Goal: Task Accomplishment & Management: Manage account settings

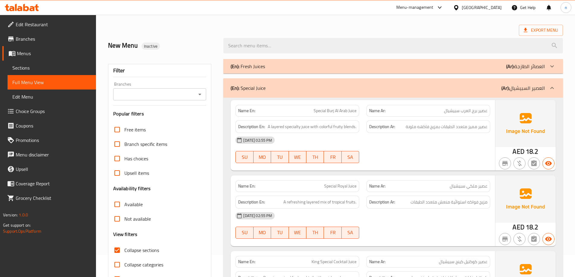
scroll to position [60, 0]
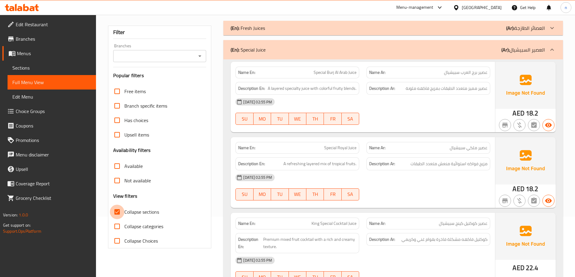
click at [117, 214] on input "Collapse sections" at bounding box center [117, 212] width 14 height 14
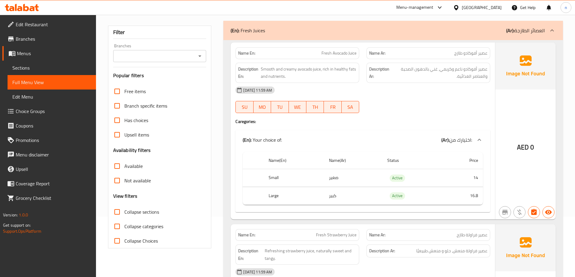
click at [121, 212] on input "Collapse sections" at bounding box center [117, 212] width 14 height 14
checkbox input "true"
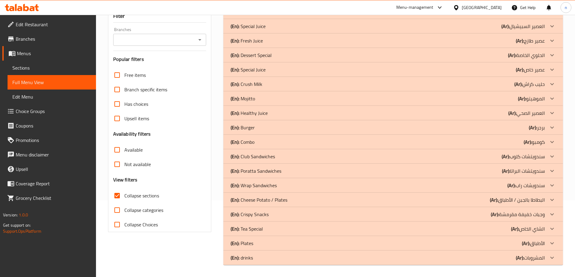
scroll to position [16, 0]
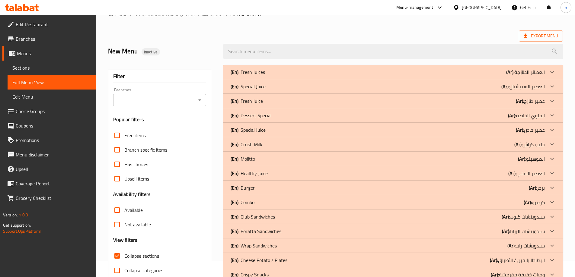
click at [72, 66] on span "Sections" at bounding box center [51, 67] width 79 height 7
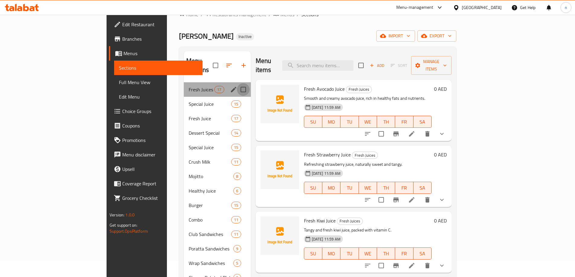
click at [237, 83] on input "Menu sections" at bounding box center [243, 89] width 13 height 13
checkbox input "true"
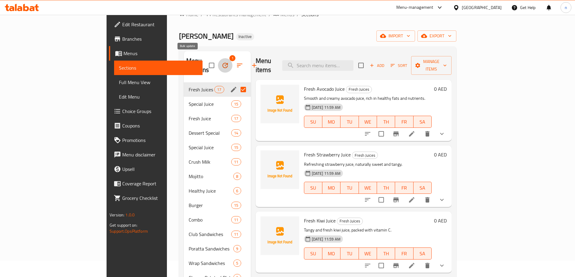
click at [222, 62] on icon "button" at bounding box center [225, 65] width 7 height 7
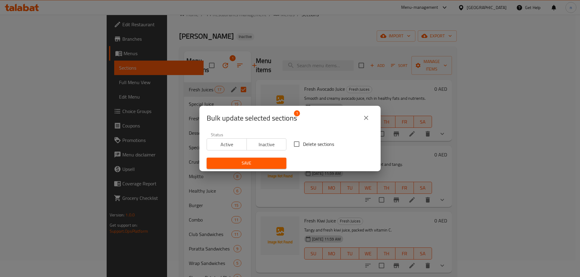
click at [297, 144] on input "Delete sections" at bounding box center [296, 144] width 13 height 13
checkbox input "true"
click at [256, 162] on span "Save" at bounding box center [246, 164] width 70 height 8
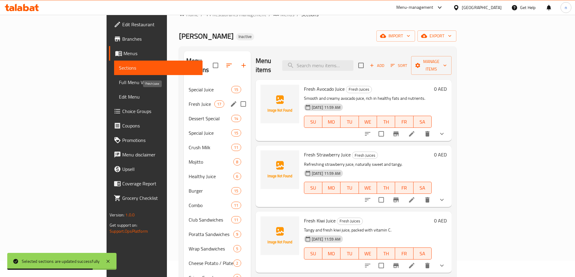
click at [189, 101] on span "Fresh Juice" at bounding box center [202, 104] width 26 height 7
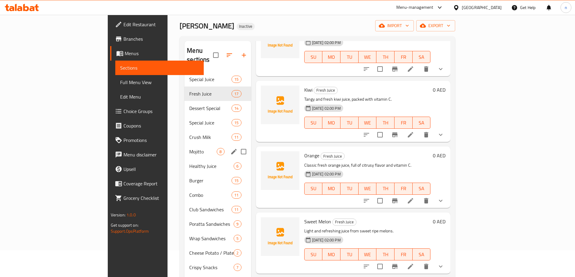
scroll to position [60, 0]
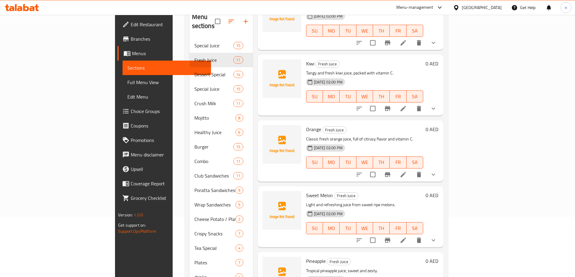
click at [127, 79] on span "Full Menu View" at bounding box center [166, 82] width 79 height 7
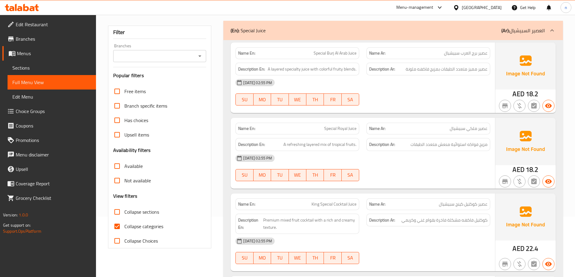
click at [139, 227] on span "Collapse categories" at bounding box center [143, 226] width 39 height 7
click at [124, 227] on input "Collapse categories" at bounding box center [117, 226] width 14 height 14
checkbox input "false"
click at [145, 214] on span "Collapse sections" at bounding box center [141, 212] width 35 height 7
click at [124, 214] on input "Collapse sections" at bounding box center [117, 212] width 14 height 14
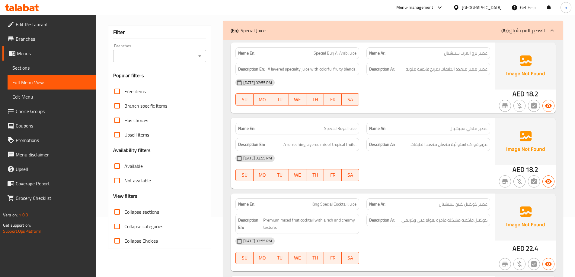
checkbox input "true"
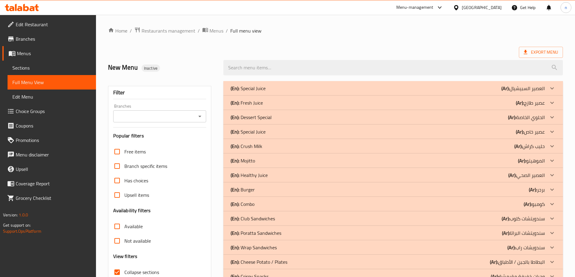
click at [522, 88] on p "(Ar): العصير السبيشيال" at bounding box center [522, 88] width 43 height 7
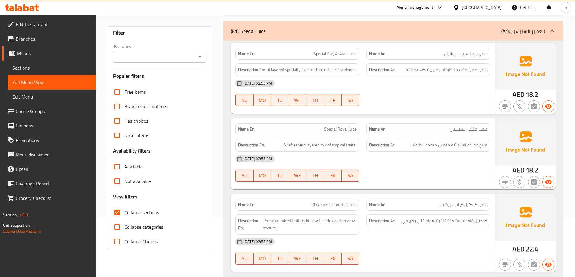
scroll to position [60, 0]
click at [20, 69] on span "Sections" at bounding box center [51, 67] width 79 height 7
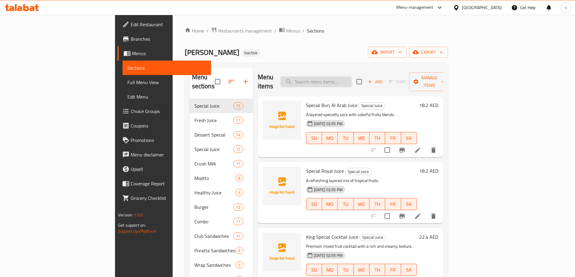
click at [344, 82] on input "search" at bounding box center [315, 82] width 71 height 11
click at [352, 78] on input "search" at bounding box center [315, 82] width 71 height 11
paste input "Poratta Omelette/Egg"
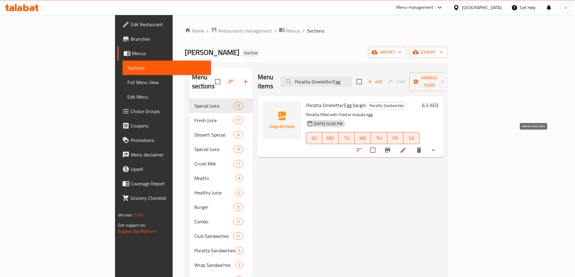
type input "Poratta Omelette/Egg"
click at [423, 147] on icon "delete" at bounding box center [418, 150] width 7 height 7
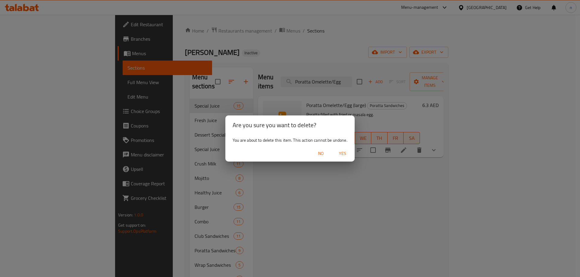
click at [344, 154] on span "Yes" at bounding box center [342, 154] width 14 height 8
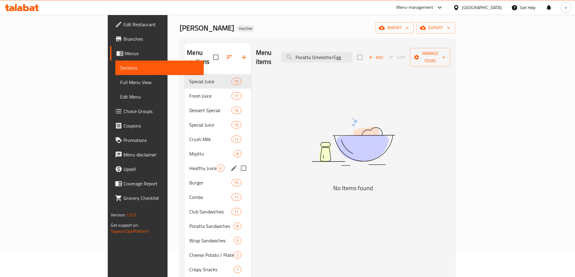
scroll to position [24, 0]
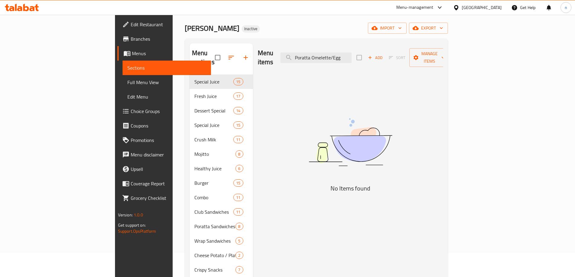
click at [127, 83] on span "Full Menu View" at bounding box center [166, 82] width 79 height 7
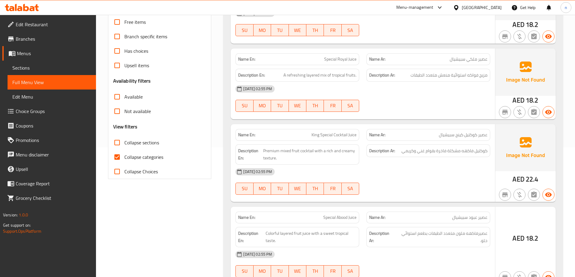
scroll to position [145, 0]
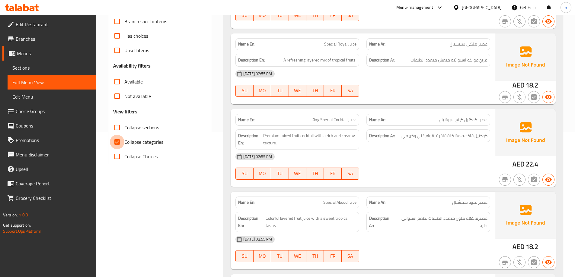
click at [118, 141] on input "Collapse categories" at bounding box center [117, 142] width 14 height 14
checkbox input "false"
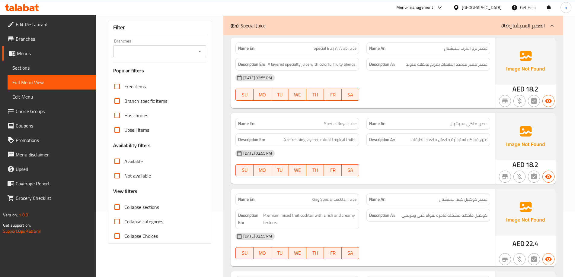
scroll to position [54, 0]
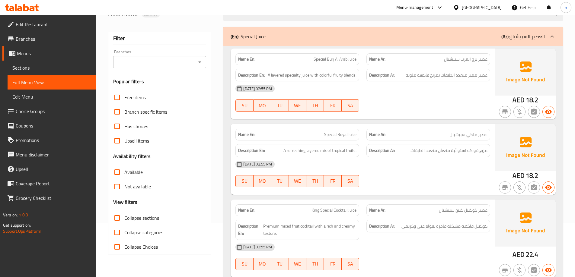
click at [121, 219] on input "Collapse sections" at bounding box center [117, 218] width 14 height 14
checkbox input "true"
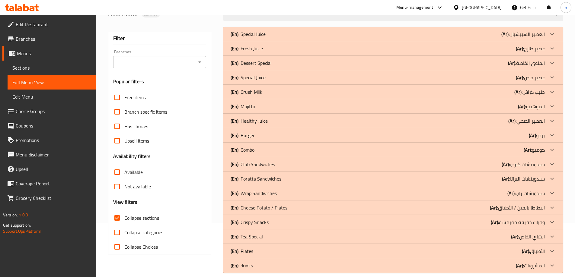
click at [289, 38] on div "(En): Fresh Juice (Ar): عصير طازج" at bounding box center [388, 33] width 314 height 7
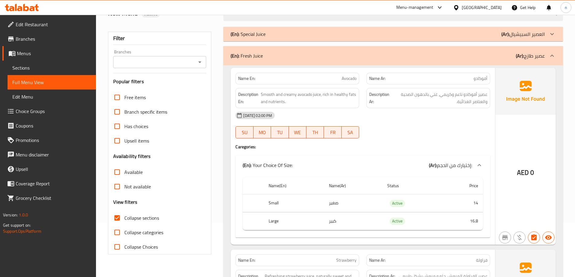
drag, startPoint x: 264, startPoint y: 36, endPoint x: 226, endPoint y: 139, distance: 109.6
click at [264, 36] on p "(En): Special Juice" at bounding box center [248, 33] width 35 height 7
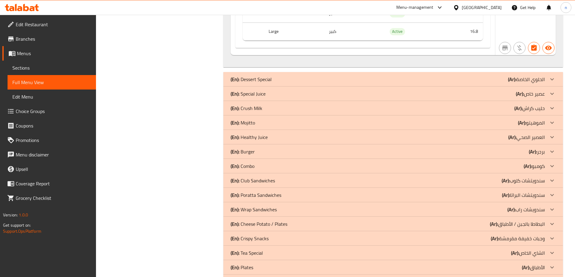
scroll to position [4311, 0]
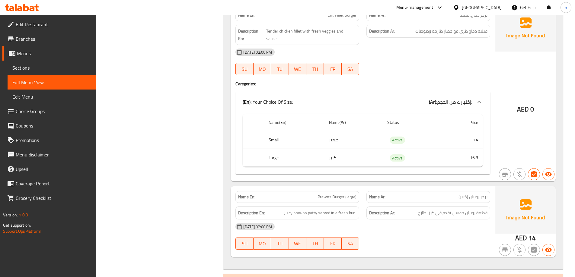
scroll to position [6693, 0]
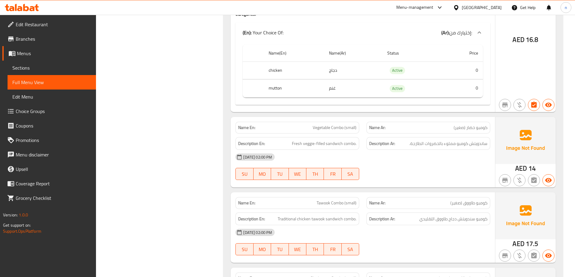
scroll to position [7671, 0]
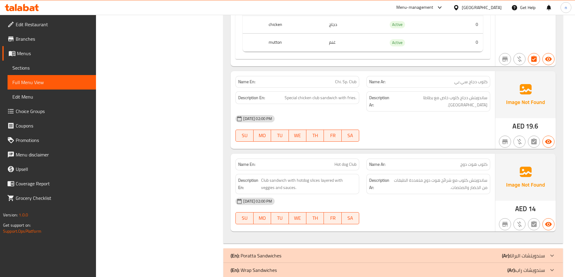
scroll to position [8686, 0]
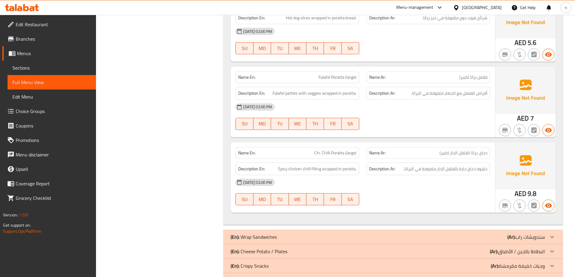
scroll to position [9515, 0]
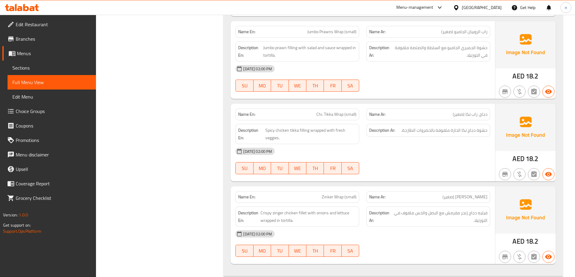
scroll to position [9941, 0]
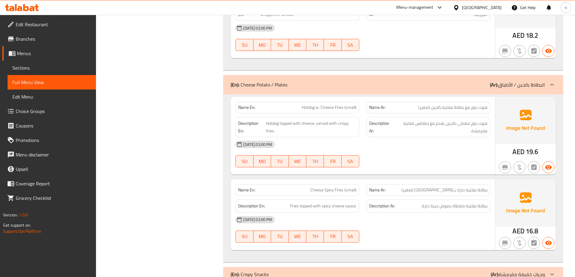
scroll to position [10119, 0]
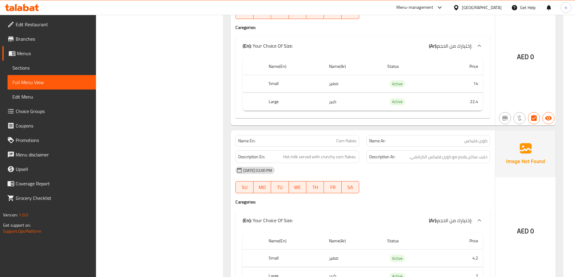
scroll to position [11376, 0]
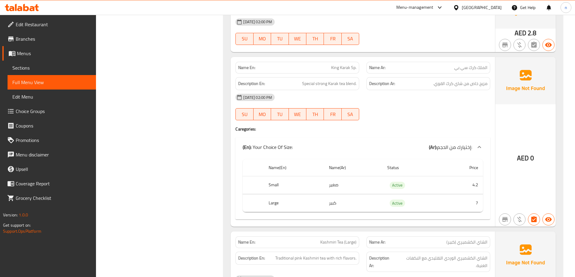
scroll to position [11804, 0]
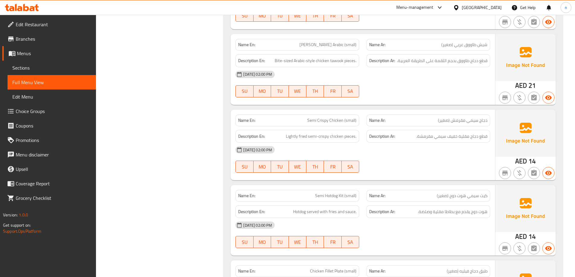
scroll to position [12359, 0]
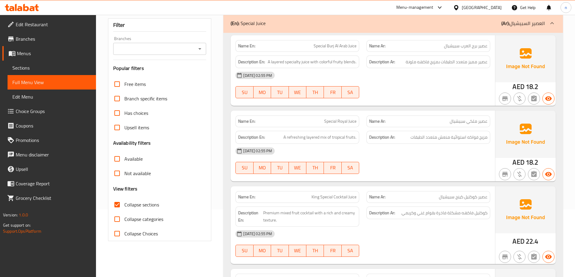
scroll to position [98, 0]
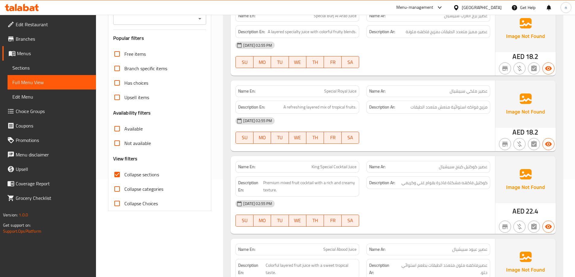
click at [341, 91] on span "Special Royal Juice" at bounding box center [340, 91] width 32 height 6
copy span "Special Royal Juice"
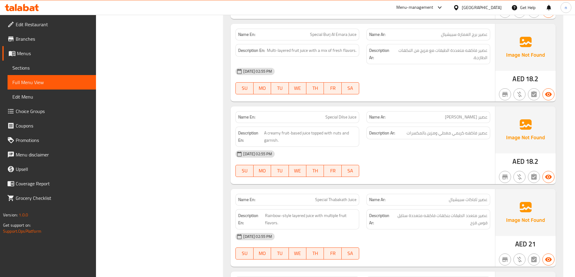
scroll to position [430, 0]
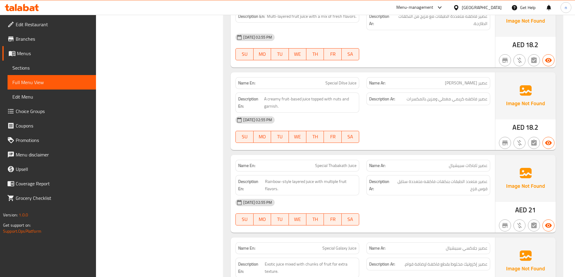
click at [331, 85] on span "Special Dilse Juice" at bounding box center [340, 83] width 31 height 6
copy span "Special Dilse Juice"
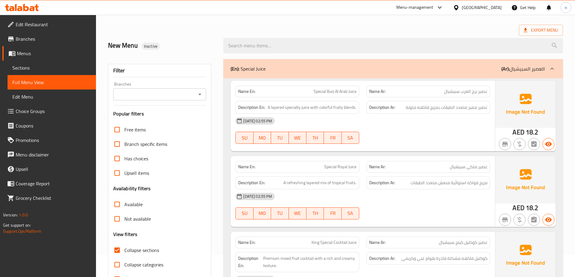
scroll to position [0, 0]
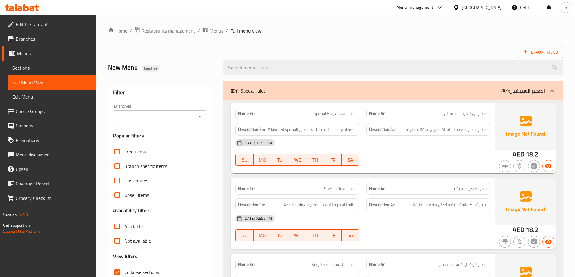
click at [426, 47] on div "Export Menu" at bounding box center [335, 52] width 455 height 11
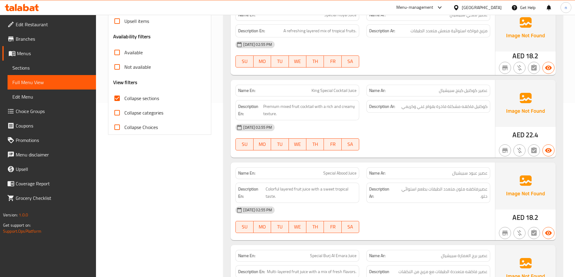
scroll to position [60, 0]
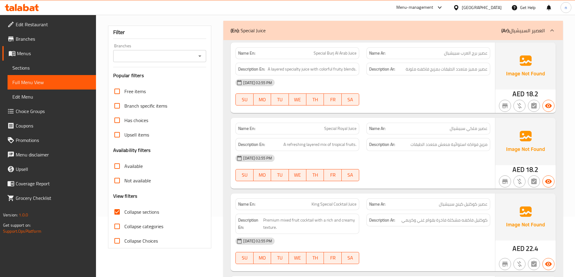
drag, startPoint x: 542, startPoint y: 34, endPoint x: 533, endPoint y: 55, distance: 22.9
click at [542, 34] on p "(Ar): العصير السبيشيال" at bounding box center [522, 30] width 43 height 7
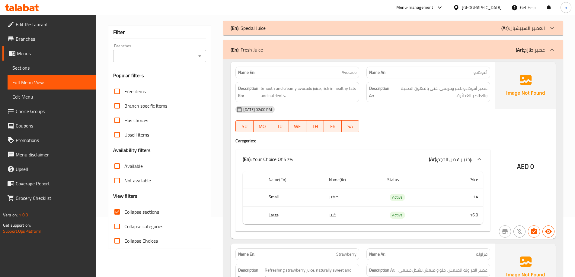
click at [545, 50] on div at bounding box center [552, 50] width 14 height 14
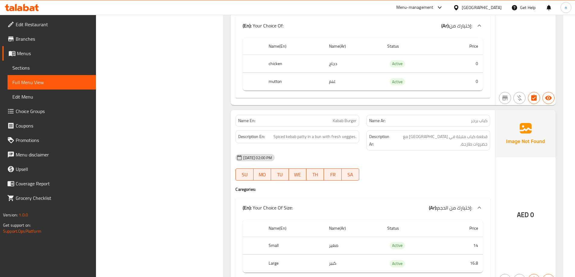
scroll to position [574, 0]
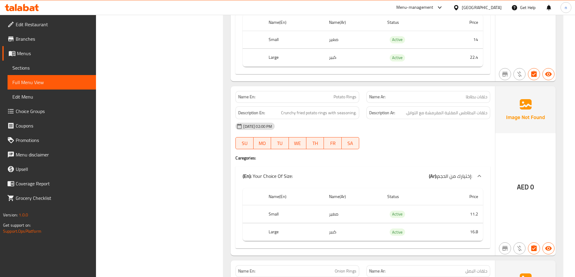
scroll to position [6655, 0]
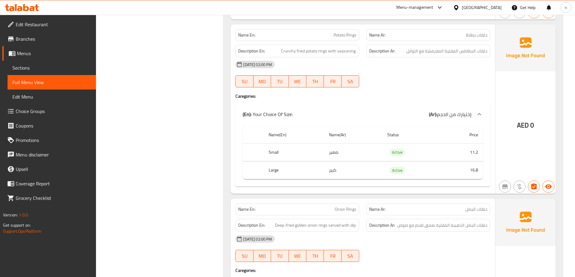
click at [12, 53] on icon at bounding box center [13, 54] width 2 height 2
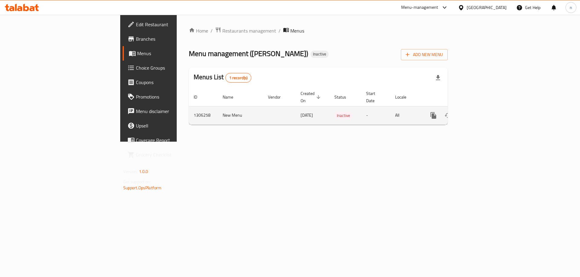
click at [451, 113] on icon "enhanced table" at bounding box center [447, 115] width 7 height 5
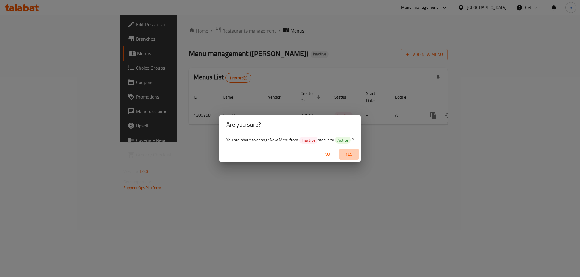
click at [350, 154] on span "Yes" at bounding box center [348, 155] width 14 height 8
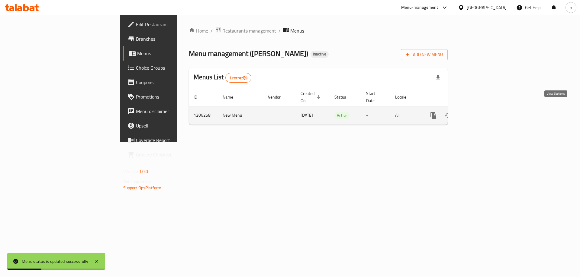
click at [479, 113] on icon "enhanced table" at bounding box center [476, 115] width 5 height 5
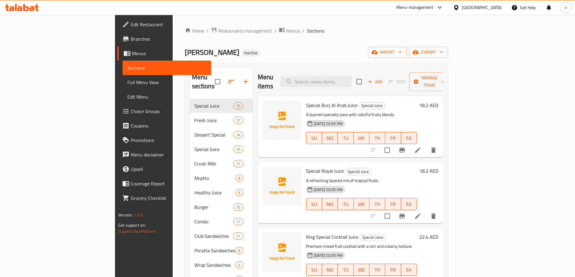
click at [132, 56] on span "Menus" at bounding box center [169, 53] width 74 height 7
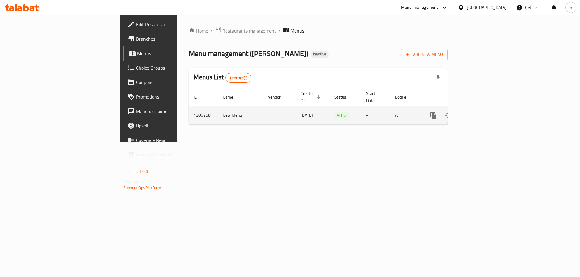
click at [480, 112] on icon "enhanced table" at bounding box center [476, 115] width 7 height 7
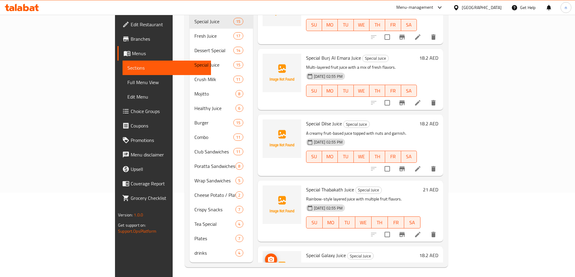
scroll to position [242, 0]
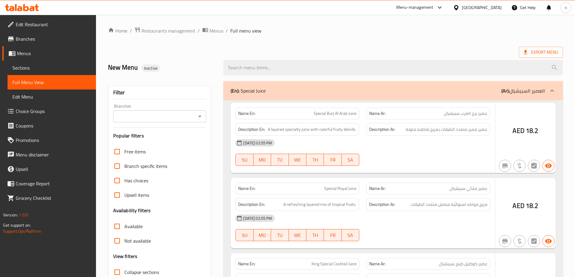
click at [39, 65] on div at bounding box center [287, 138] width 575 height 277
click at [19, 70] on div at bounding box center [287, 138] width 575 height 277
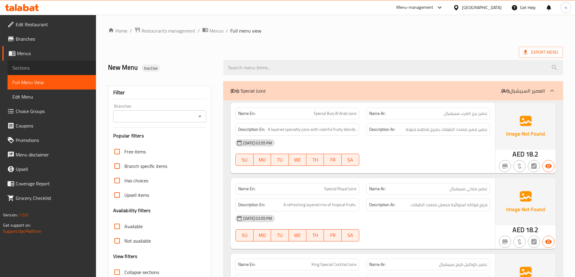
click at [20, 70] on span "Sections" at bounding box center [51, 67] width 79 height 7
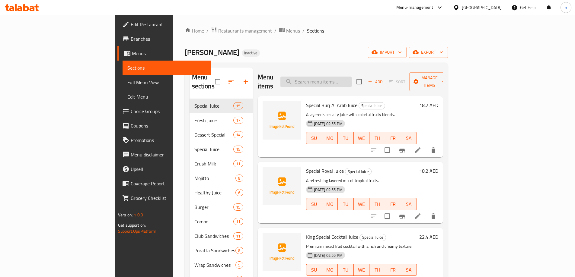
click at [341, 79] on input "search" at bounding box center [315, 82] width 71 height 11
paste input "Special Royal Juice"
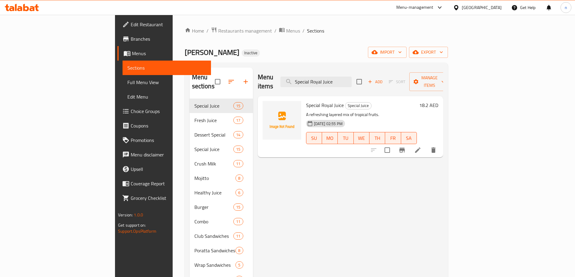
type input "Special Royal Juice"
click at [421, 147] on icon at bounding box center [417, 150] width 7 height 7
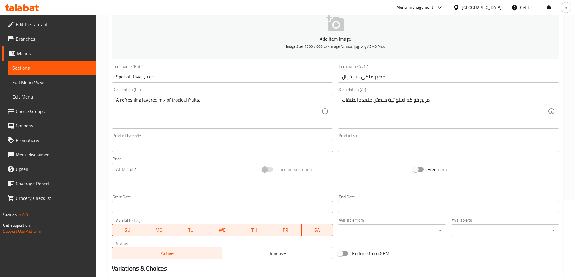
scroll to position [24, 0]
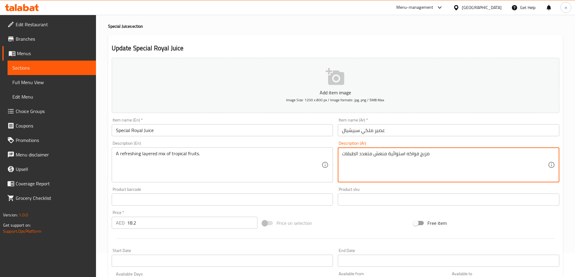
drag, startPoint x: 421, startPoint y: 158, endPoint x: 426, endPoint y: 159, distance: 5.2
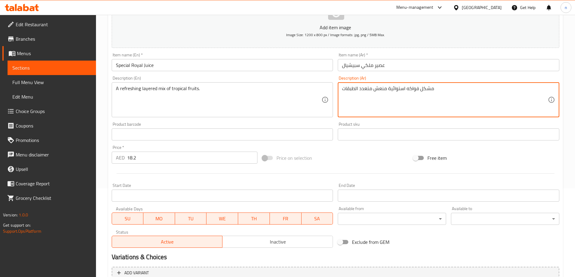
scroll to position [144, 0]
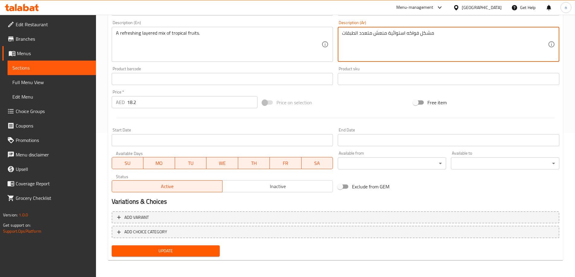
type textarea "مشكل فواكه استوائية منعش متعدد الطبقات"
click at [191, 251] on span "Update" at bounding box center [166, 252] width 99 height 8
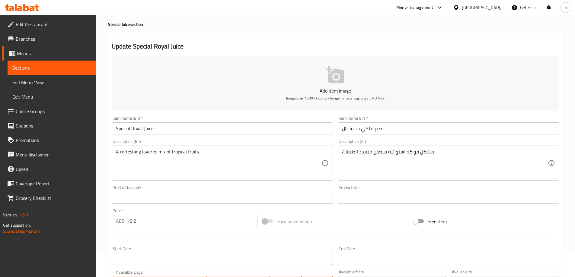
scroll to position [54, 0]
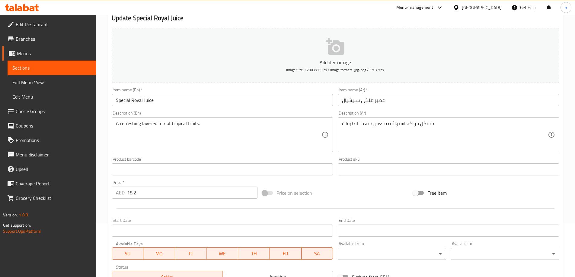
click at [23, 52] on span "Menus" at bounding box center [54, 53] width 74 height 7
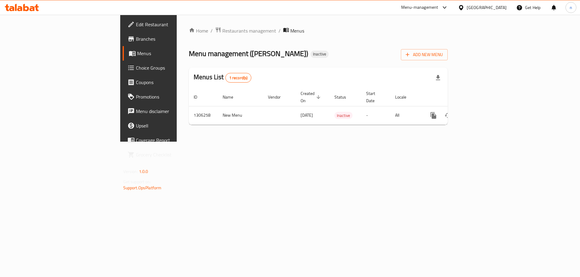
click at [137, 56] on span "Menus" at bounding box center [174, 53] width 75 height 7
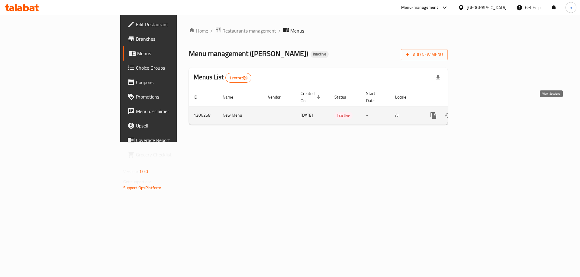
click at [480, 112] on icon "enhanced table" at bounding box center [476, 115] width 7 height 7
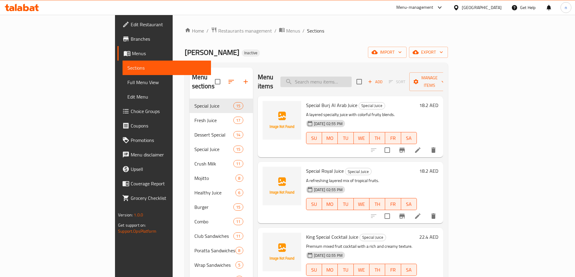
click at [351, 77] on input "search" at bounding box center [315, 82] width 71 height 11
paste input "Special Dilse Juice"
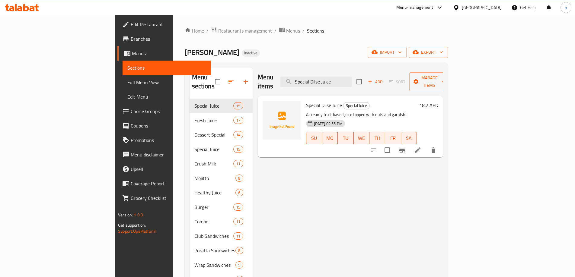
type input "Special Dilse Juice"
click at [426, 145] on li at bounding box center [417, 150] width 17 height 11
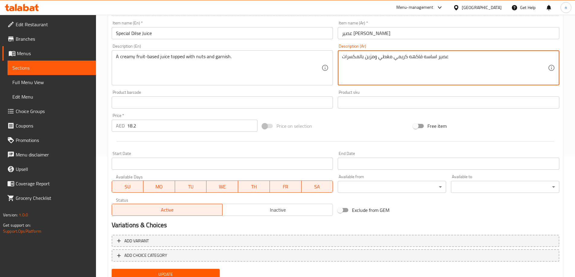
scroll to position [144, 0]
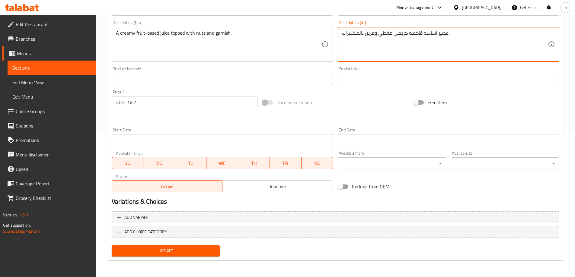
click at [421, 34] on textarea "عصير اساسه فاكهه كريمي مغطي ومزين بالمكسرات" at bounding box center [445, 44] width 206 height 29
click at [422, 33] on textarea "عصير اساسه فاكهه كريمي مغطي ومزين بالمكسرات" at bounding box center [445, 44] width 206 height 29
type textarea "عصير اساسه الفاكهه كريمي مغطي ومزين بالمكسرات"
click at [174, 252] on span "Update" at bounding box center [166, 252] width 99 height 8
